Goal: Task Accomplishment & Management: Use online tool/utility

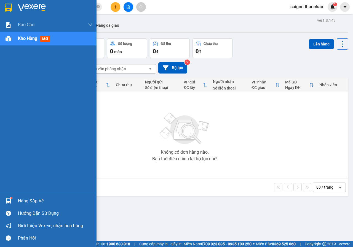
click at [6, 204] on div at bounding box center [9, 201] width 10 height 10
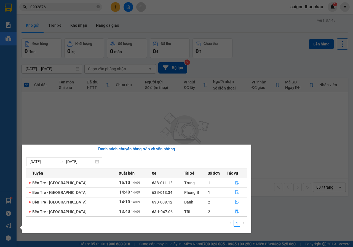
click at [273, 158] on section "Kết quả tìm kiếm ( 66 ) Bộ lọc Mã ĐH Trạng thái Món hàng Tổng cước Chưa cước Ng…" at bounding box center [176, 123] width 353 height 247
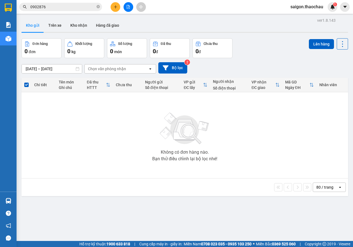
click at [83, 26] on button "Kho nhận" at bounding box center [79, 25] width 26 height 13
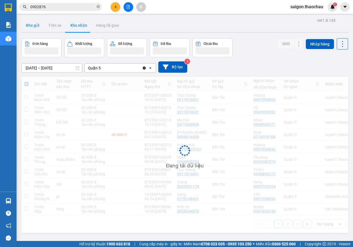
click at [38, 28] on button "Kho gửi" at bounding box center [33, 25] width 22 height 13
click at [38, 27] on button "Kho gửi" at bounding box center [33, 25] width 22 height 13
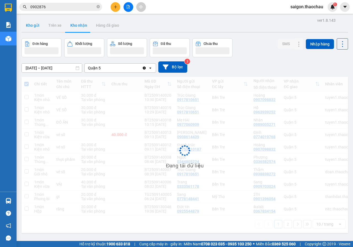
click at [38, 27] on button "Kho gửi" at bounding box center [33, 25] width 22 height 13
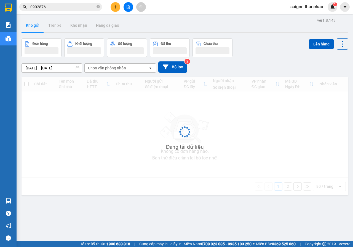
click at [38, 27] on button "Kho gửi" at bounding box center [33, 25] width 22 height 13
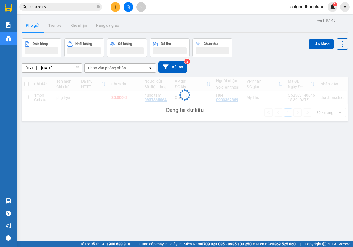
click at [37, 26] on button "Kho gửi" at bounding box center [33, 25] width 22 height 13
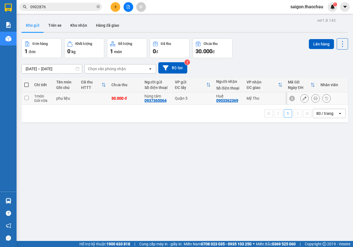
click at [314, 99] on button at bounding box center [316, 99] width 8 height 10
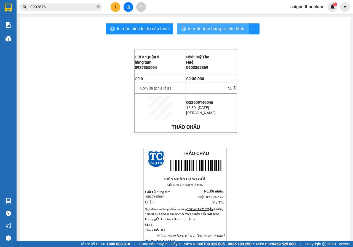
click at [219, 33] on button "In mẫu tem hàng tự cấu hình" at bounding box center [213, 28] width 72 height 11
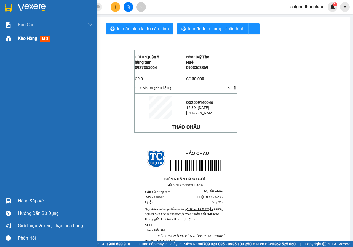
click at [21, 40] on span "Kho hàng" at bounding box center [27, 38] width 19 height 5
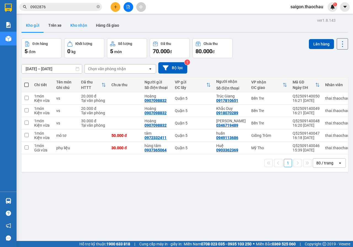
click at [74, 25] on button "Kho nhận" at bounding box center [79, 25] width 26 height 13
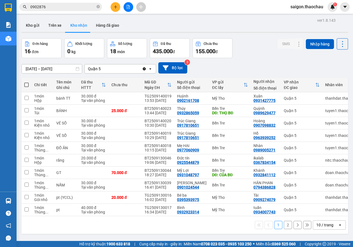
click at [323, 226] on div "10 / trang" at bounding box center [324, 226] width 17 height 6
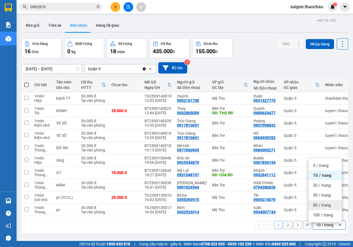
click at [326, 205] on span "80 / trang" at bounding box center [322, 206] width 18 height 6
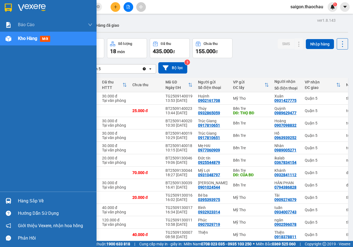
click at [7, 202] on img at bounding box center [9, 201] width 6 height 6
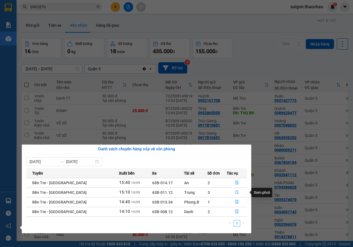
click at [235, 192] on icon "file-done" at bounding box center [237, 193] width 4 height 4
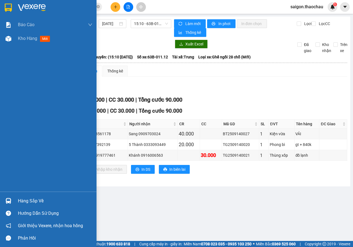
click at [7, 203] on img at bounding box center [9, 201] width 6 height 6
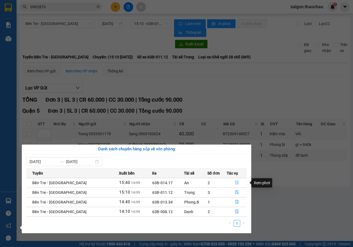
click at [235, 183] on icon "file-done" at bounding box center [237, 183] width 4 height 4
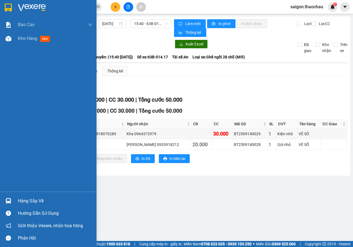
click at [6, 201] on img at bounding box center [9, 201] width 6 height 6
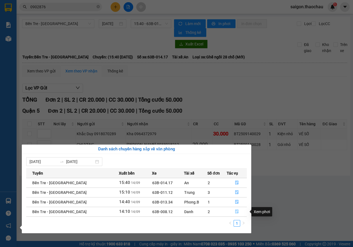
click at [235, 212] on icon "file-done" at bounding box center [236, 212] width 3 height 4
